Goal: Book appointment/travel/reservation

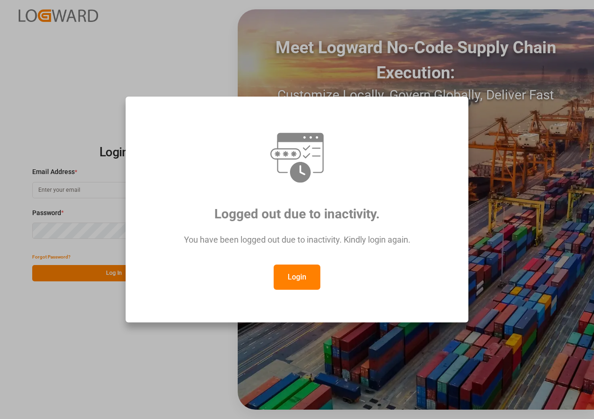
type input "[EMAIL_ADDRESS][DOMAIN_NAME]"
click at [299, 276] on button "Login" at bounding box center [297, 277] width 47 height 25
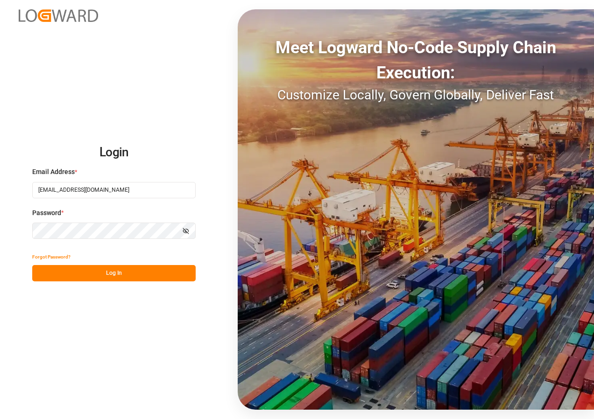
click at [135, 273] on button "Log In" at bounding box center [113, 273] width 163 height 16
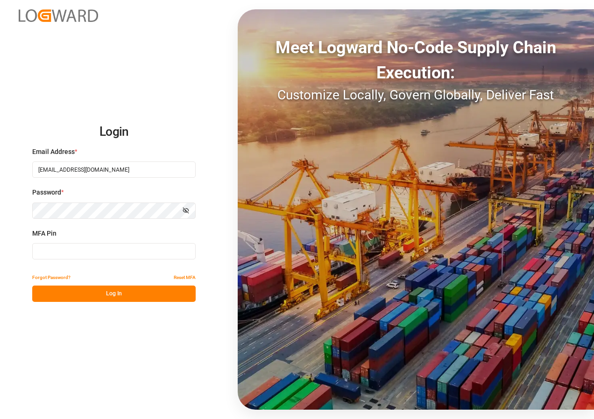
click at [89, 253] on input at bounding box center [113, 251] width 163 height 16
type input "223716"
click at [103, 292] on button "Log In" at bounding box center [113, 294] width 163 height 16
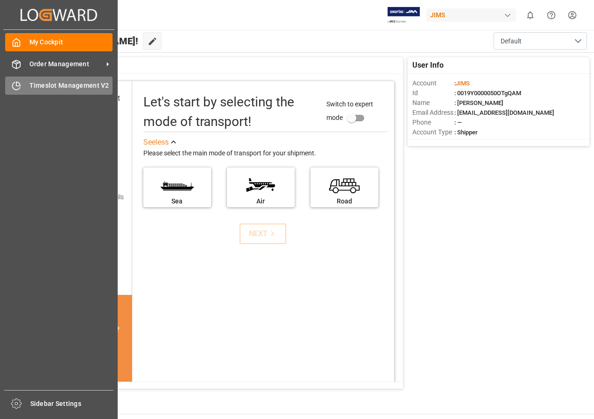
click at [41, 86] on span "Timeslot Management V2" at bounding box center [71, 86] width 84 height 10
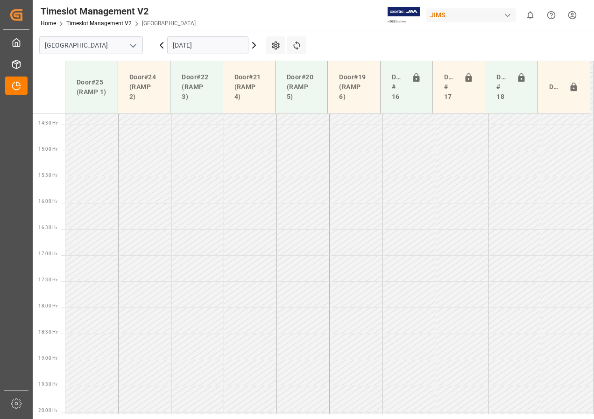
scroll to position [798, 0]
click at [227, 48] on input "[DATE]" at bounding box center [207, 45] width 81 height 18
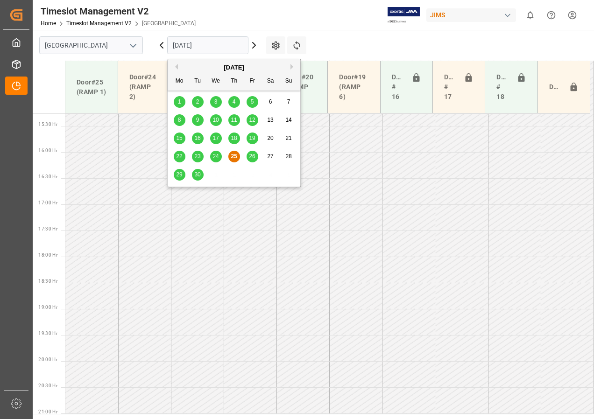
click at [251, 157] on span "26" at bounding box center [252, 156] width 6 height 7
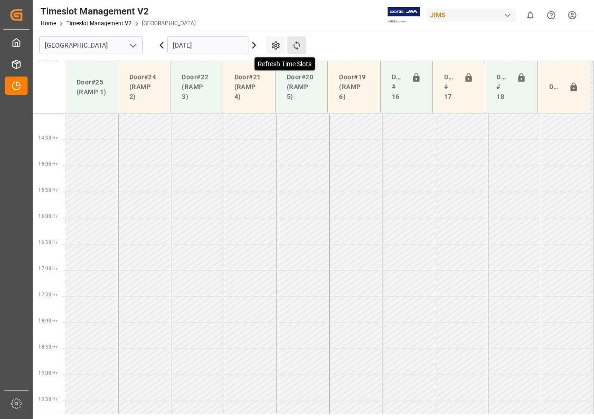
scroll to position [794, 0]
click at [297, 44] on icon at bounding box center [297, 46] width 10 height 10
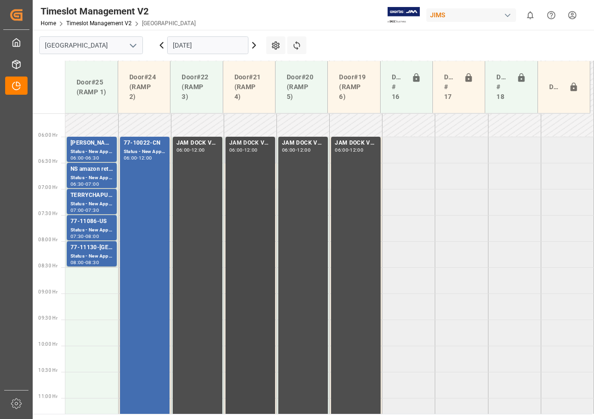
scroll to position [274, 0]
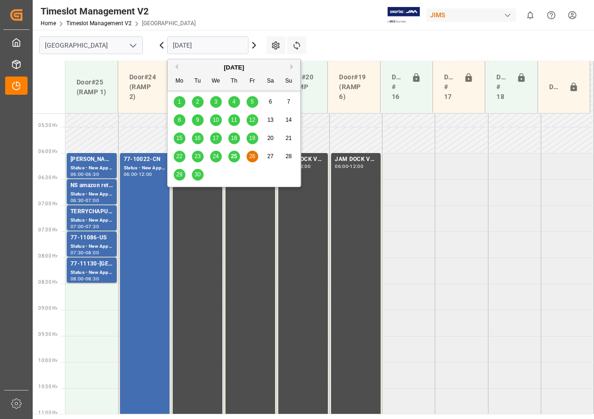
click at [198, 47] on input "[DATE]" at bounding box center [207, 45] width 81 height 18
click at [180, 174] on span "29" at bounding box center [179, 174] width 6 height 7
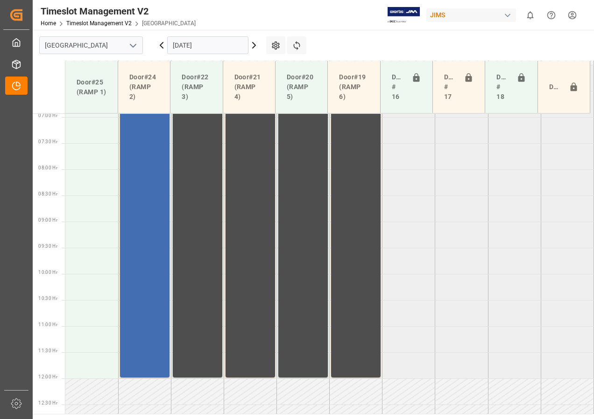
scroll to position [351, 0]
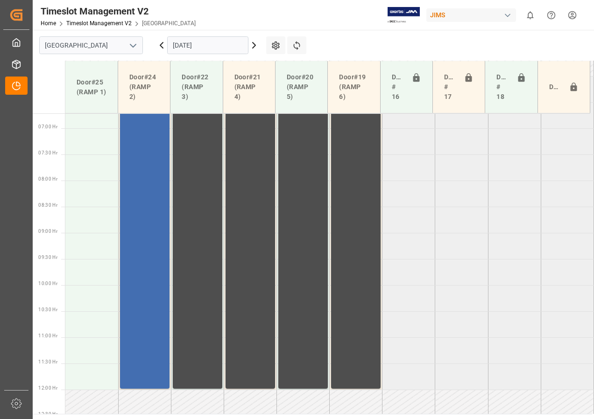
click at [184, 44] on input "[DATE]" at bounding box center [207, 45] width 81 height 18
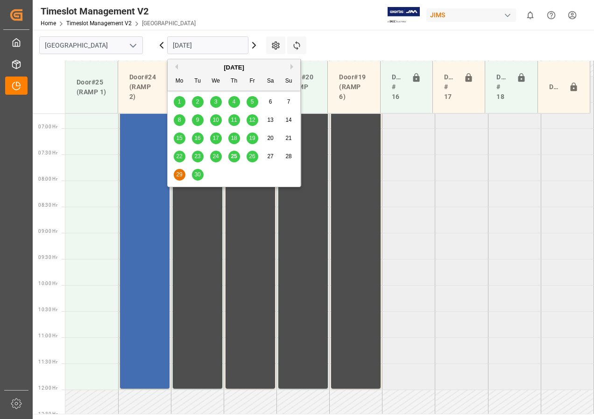
click at [197, 172] on span "30" at bounding box center [197, 174] width 6 height 7
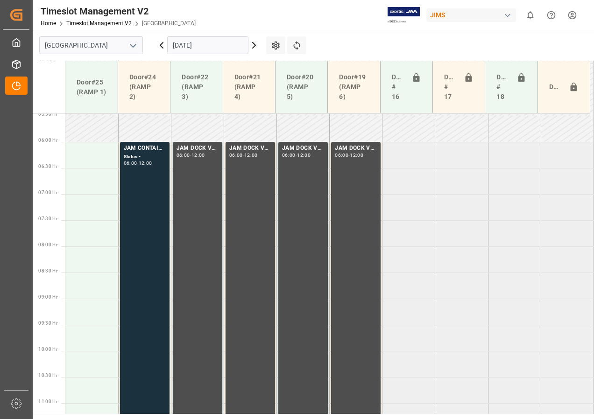
scroll to position [284, 0]
click at [181, 47] on input "[DATE]" at bounding box center [207, 45] width 81 height 18
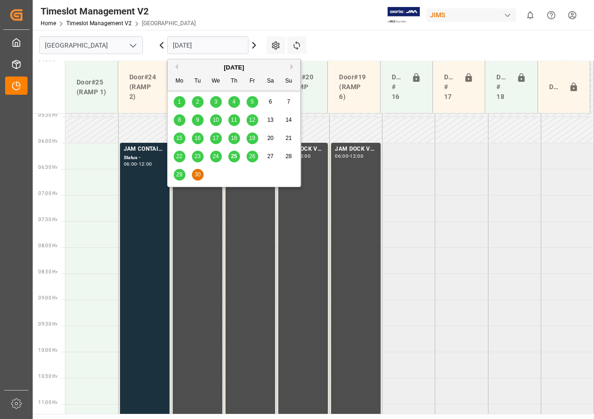
click at [253, 157] on span "26" at bounding box center [252, 156] width 6 height 7
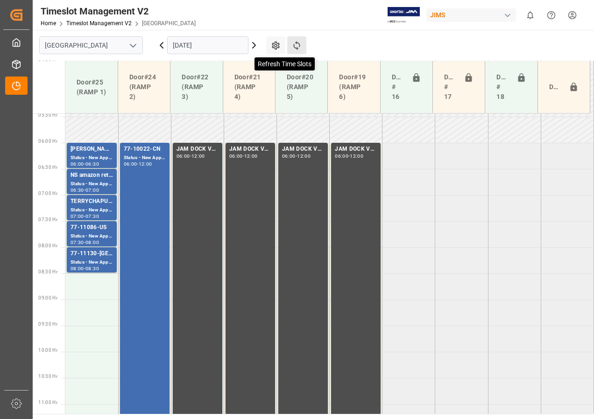
click at [301, 47] on icon at bounding box center [297, 46] width 10 height 10
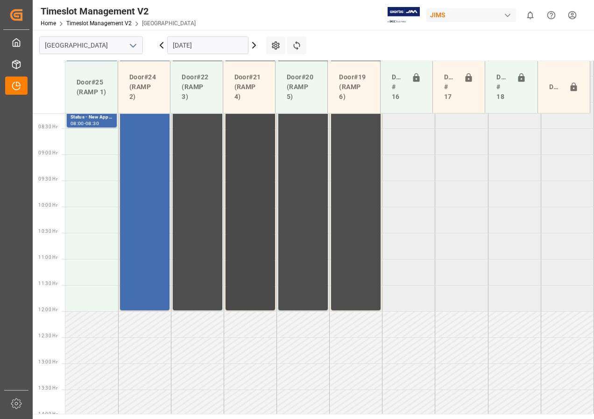
scroll to position [430, 0]
click at [91, 197] on td at bounding box center [91, 193] width 53 height 26
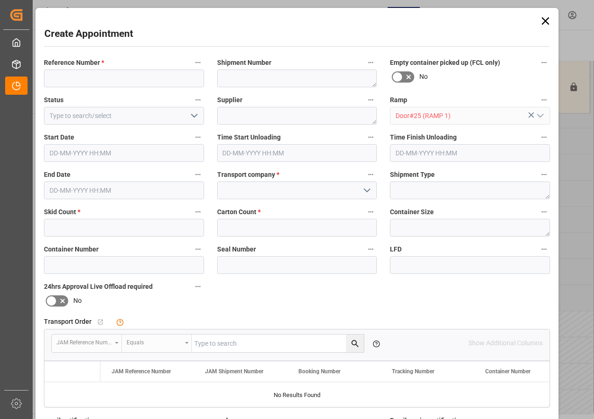
type input "[DATE] 09:30"
type input "[DATE] 10:00"
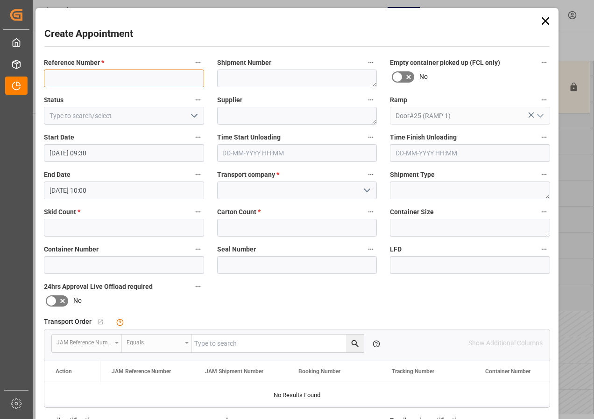
click at [85, 75] on input at bounding box center [124, 79] width 160 height 18
type input "JAM DOCK CONTROL"
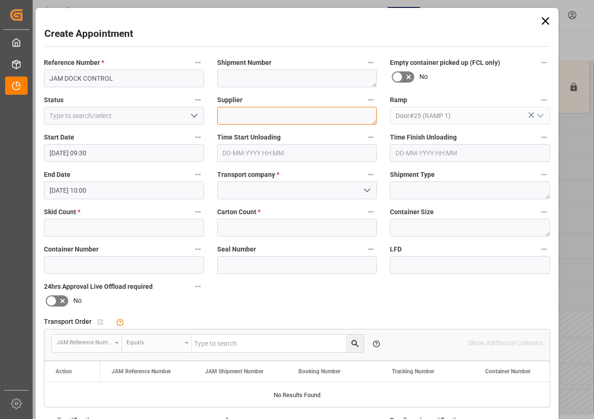
click at [247, 117] on textarea at bounding box center [297, 116] width 160 height 18
type textarea "JAM DOCK CONTROL"
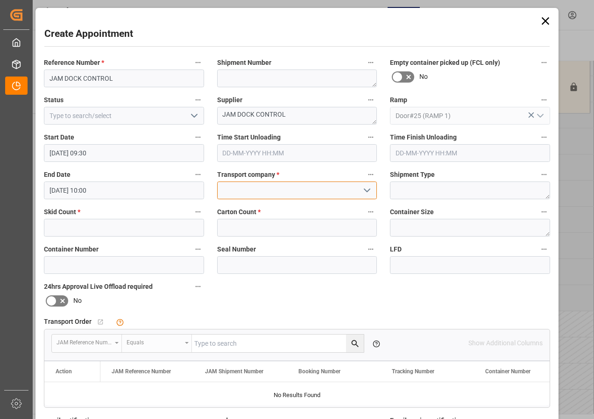
click at [281, 185] on input at bounding box center [297, 191] width 160 height 18
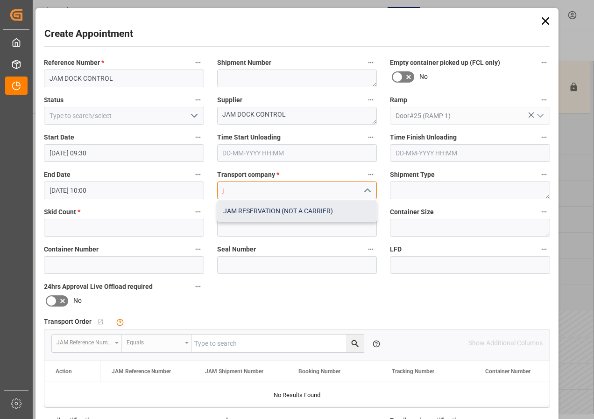
click at [270, 211] on div "JAM RESERVATION (NOT A CARRIER)" at bounding box center [297, 211] width 159 height 21
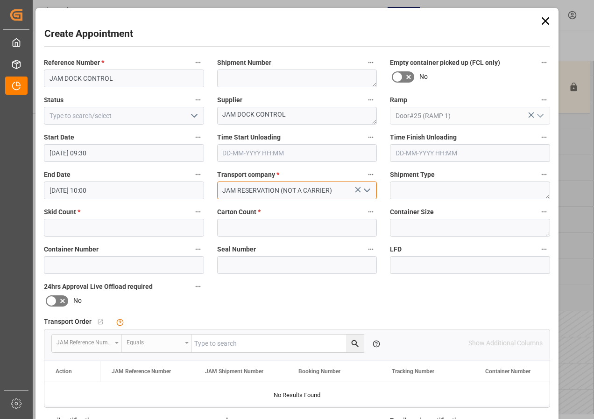
type input "JAM RESERVATION (NOT A CARRIER)"
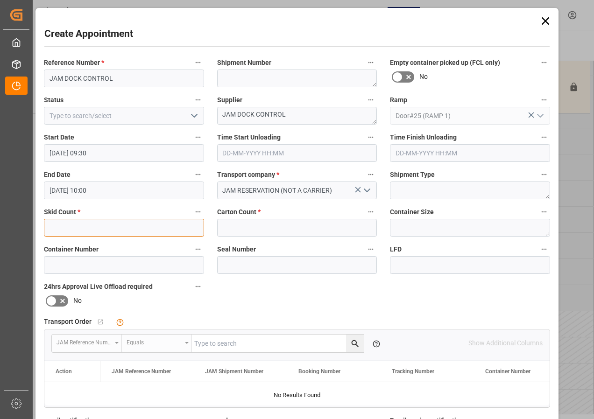
click at [131, 228] on input "text" at bounding box center [124, 228] width 160 height 18
type input "0"
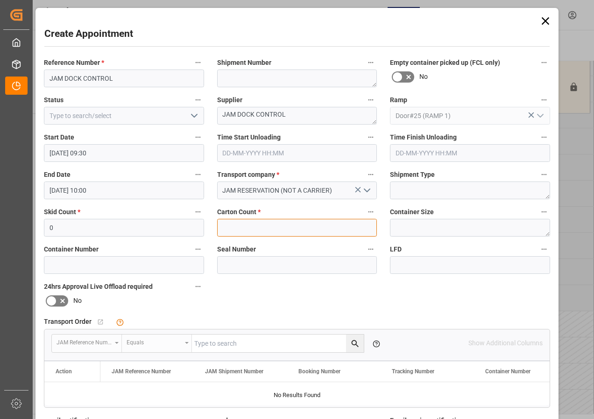
click at [236, 228] on input "text" at bounding box center [297, 228] width 160 height 18
type input "0"
click at [192, 116] on icon "open menu" at bounding box center [194, 115] width 11 height 11
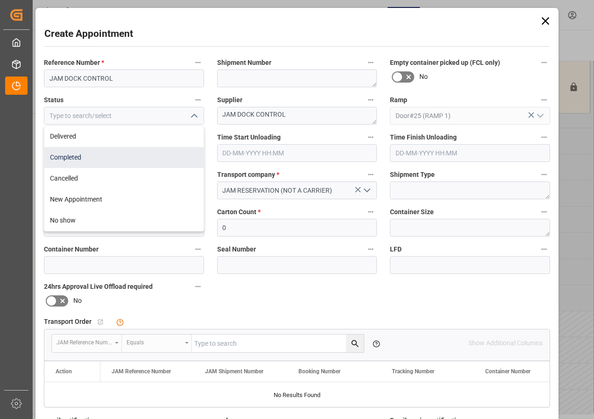
click at [84, 154] on div "Completed" at bounding box center [123, 157] width 159 height 21
type input "Completed"
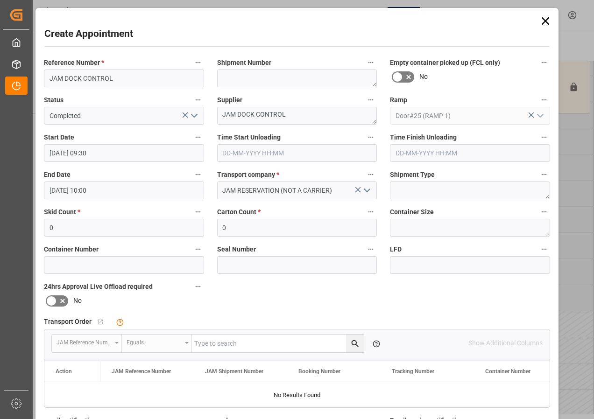
click at [79, 191] on input "[DATE] 10:00" at bounding box center [124, 191] width 160 height 18
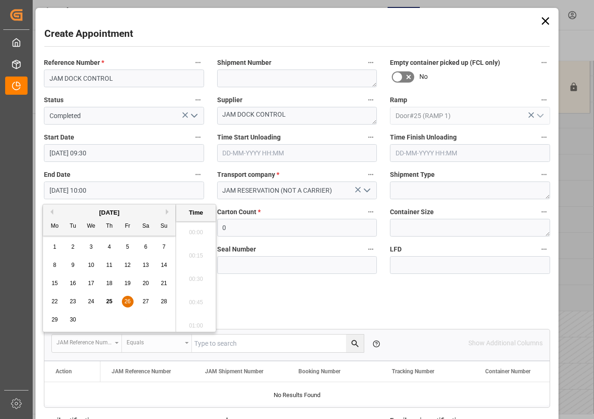
scroll to position [891, 0]
click at [128, 298] on span "26" at bounding box center [127, 301] width 6 height 7
click at [197, 320] on li "12:00" at bounding box center [196, 323] width 40 height 23
type input "[DATE] 12:00"
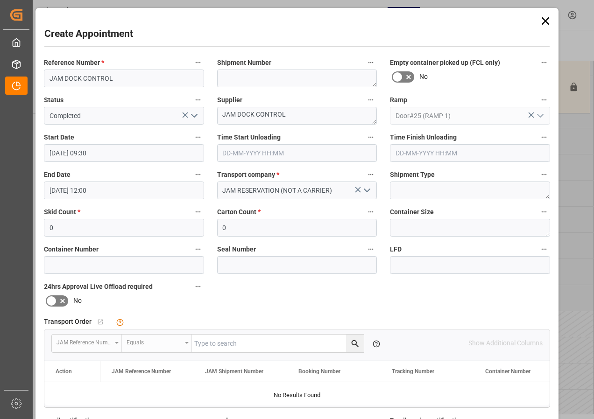
scroll to position [140, 0]
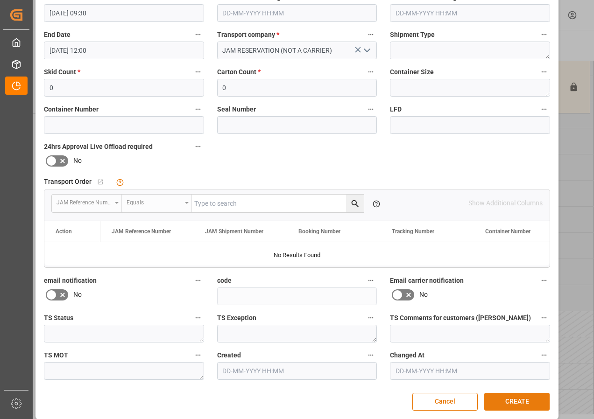
click at [503, 399] on button "CREATE" at bounding box center [516, 402] width 65 height 18
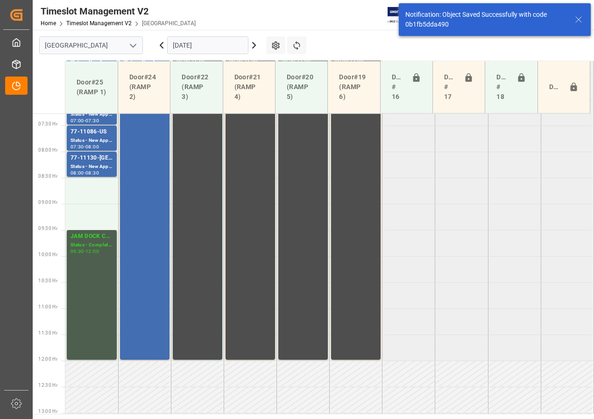
scroll to position [339, 0]
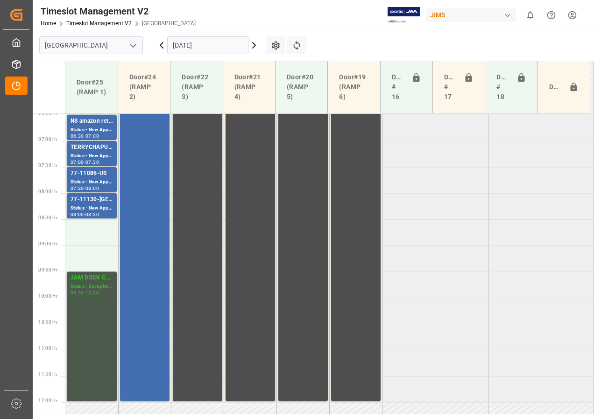
click at [92, 275] on div "JAM DOCK CONTROL" at bounding box center [92, 278] width 43 height 9
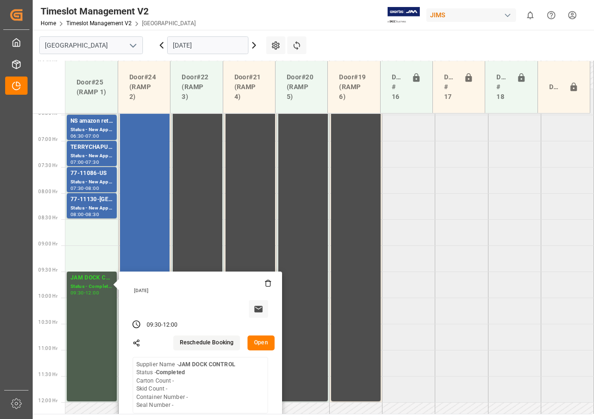
click at [263, 344] on button "Open" at bounding box center [261, 343] width 27 height 15
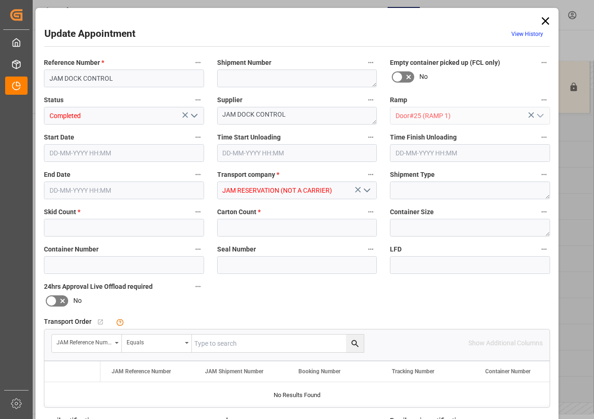
type input "0"
type input "[DATE] 09:30"
type input "[DATE] 12:00"
type input "[DATE] 20:54"
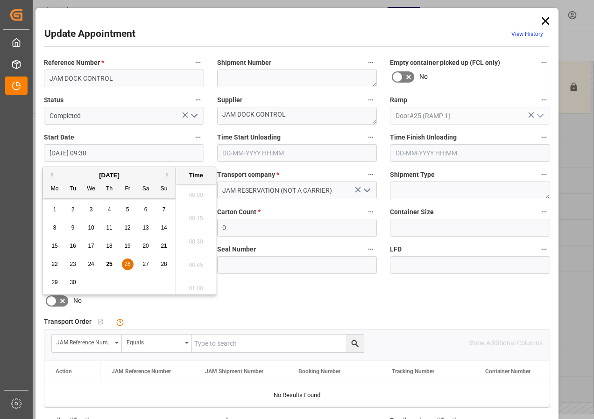
click at [82, 153] on input "[DATE] 09:30" at bounding box center [124, 153] width 160 height 18
click at [124, 261] on div "26" at bounding box center [128, 264] width 12 height 11
click at [197, 285] on li "10:00" at bounding box center [196, 285] width 40 height 23
type input "[DATE] 10:00"
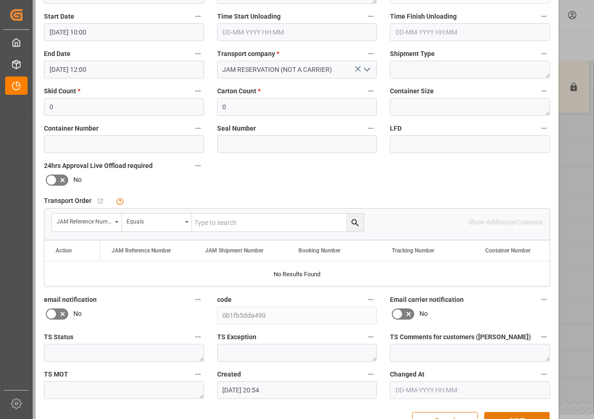
scroll to position [149, 0]
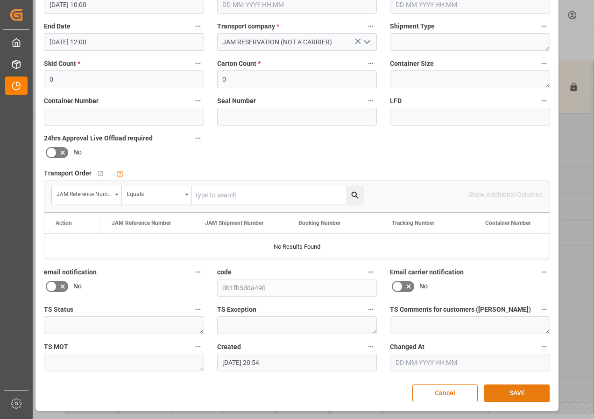
click at [525, 395] on button "SAVE" at bounding box center [516, 394] width 65 height 18
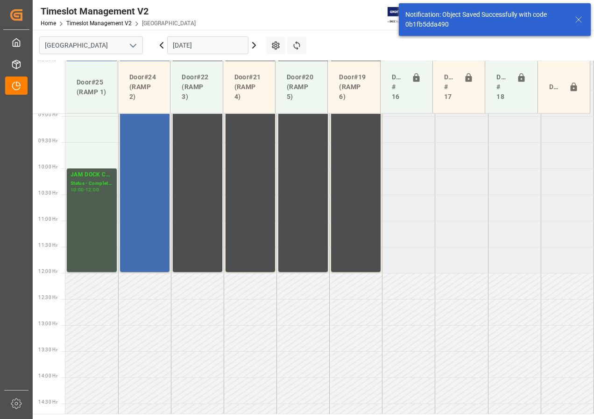
scroll to position [484, 0]
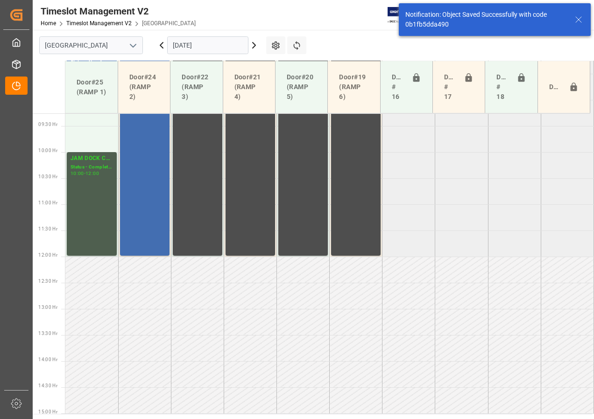
click at [190, 46] on input "[DATE]" at bounding box center [207, 45] width 81 height 18
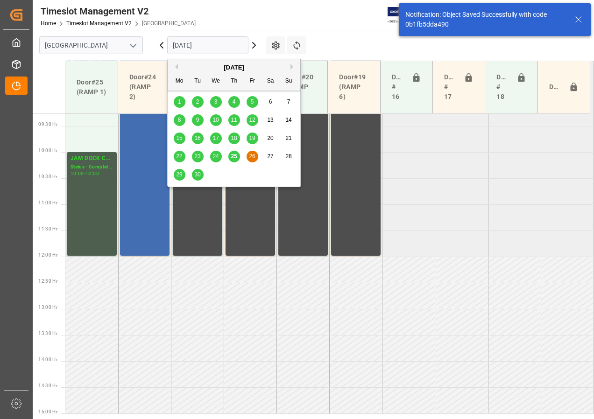
click at [178, 177] on span "29" at bounding box center [179, 174] width 6 height 7
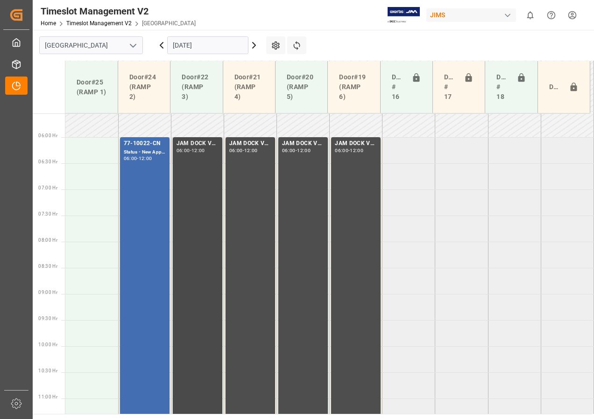
scroll to position [197, 0]
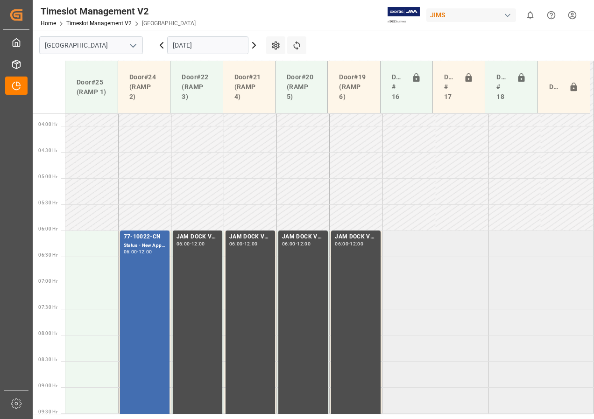
click at [184, 49] on input "[DATE]" at bounding box center [207, 45] width 81 height 18
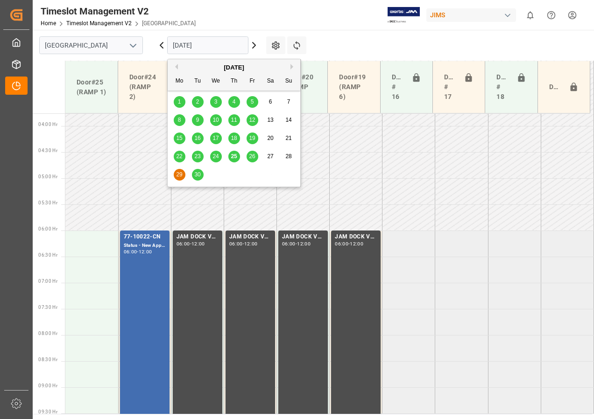
click at [197, 177] on span "30" at bounding box center [197, 174] width 6 height 7
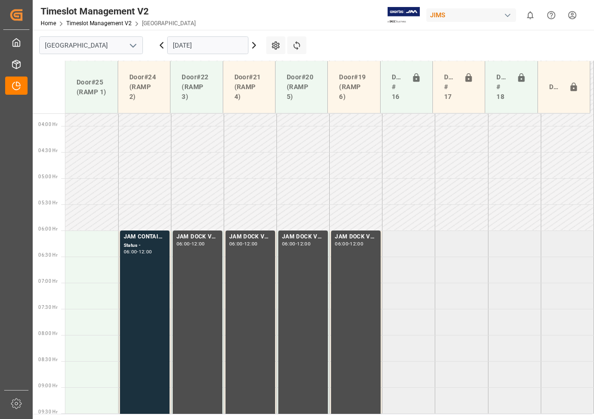
click at [206, 45] on input "[DATE]" at bounding box center [207, 45] width 81 height 18
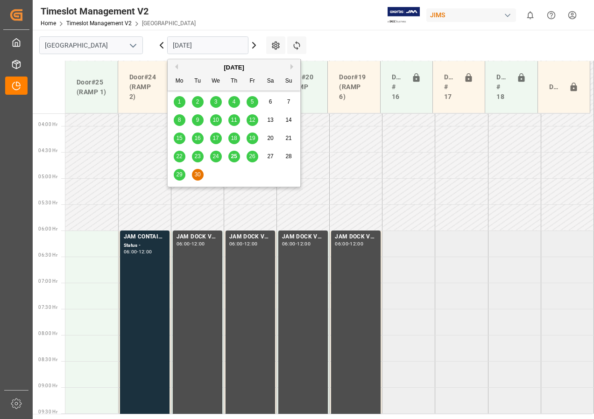
click at [254, 156] on span "26" at bounding box center [252, 156] width 6 height 7
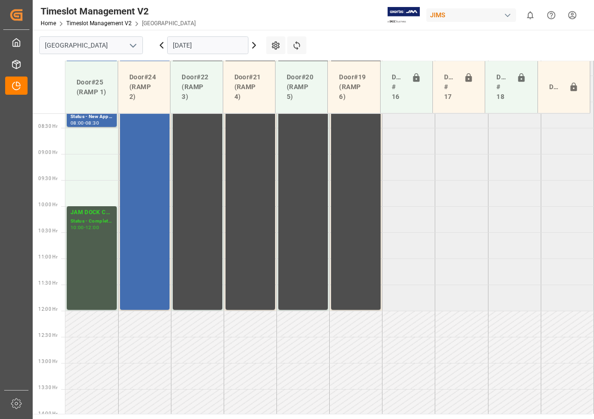
scroll to position [290, 0]
